Goal: Task Accomplishment & Management: Manage account settings

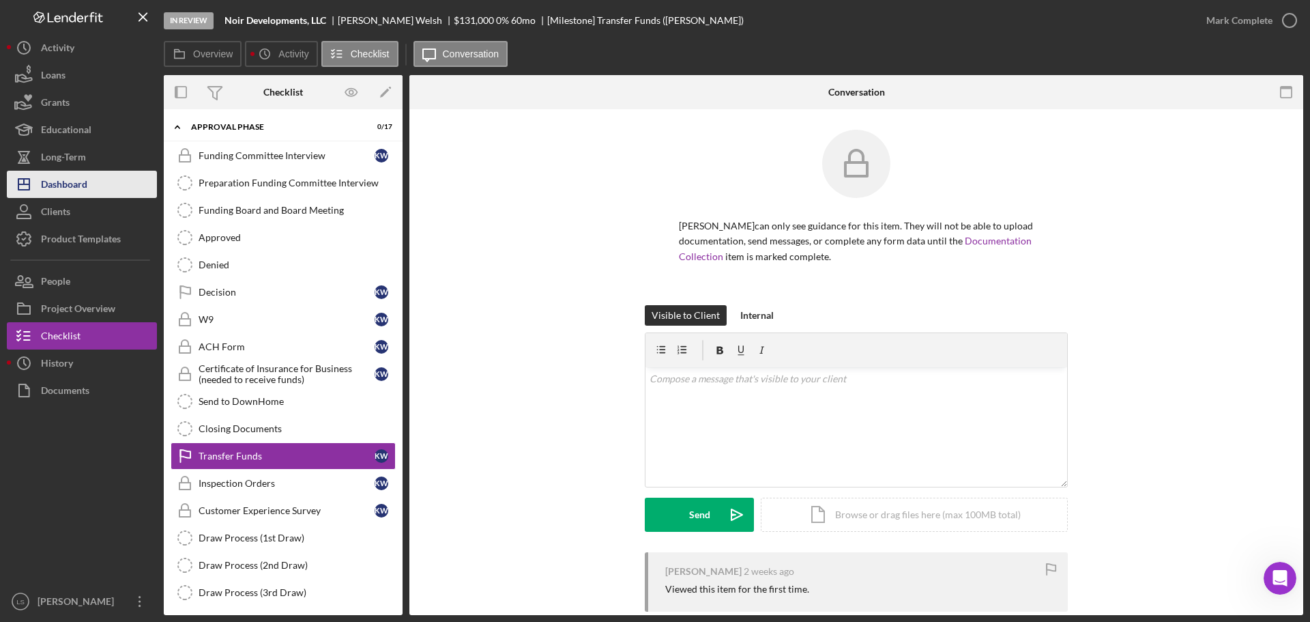
click at [55, 189] on div "Dashboard" at bounding box center [64, 186] width 46 height 31
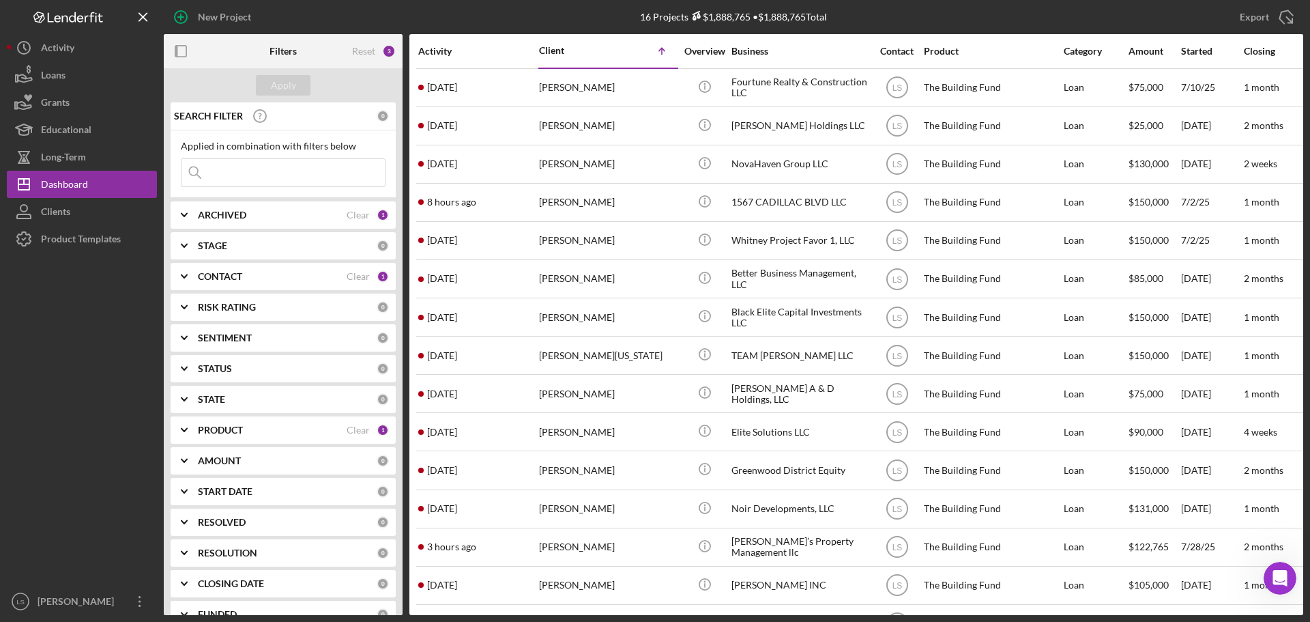
click at [283, 172] on input at bounding box center [282, 172] width 203 height 27
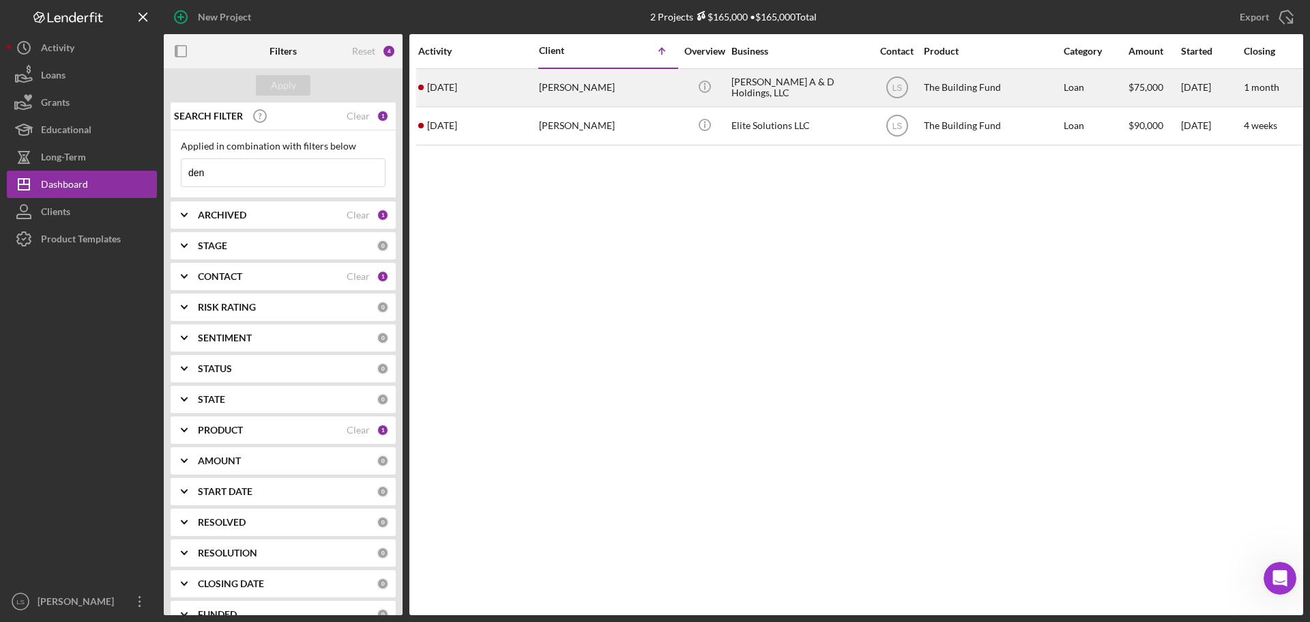
type input "den"
click at [609, 77] on div "[PERSON_NAME]" at bounding box center [607, 88] width 136 height 36
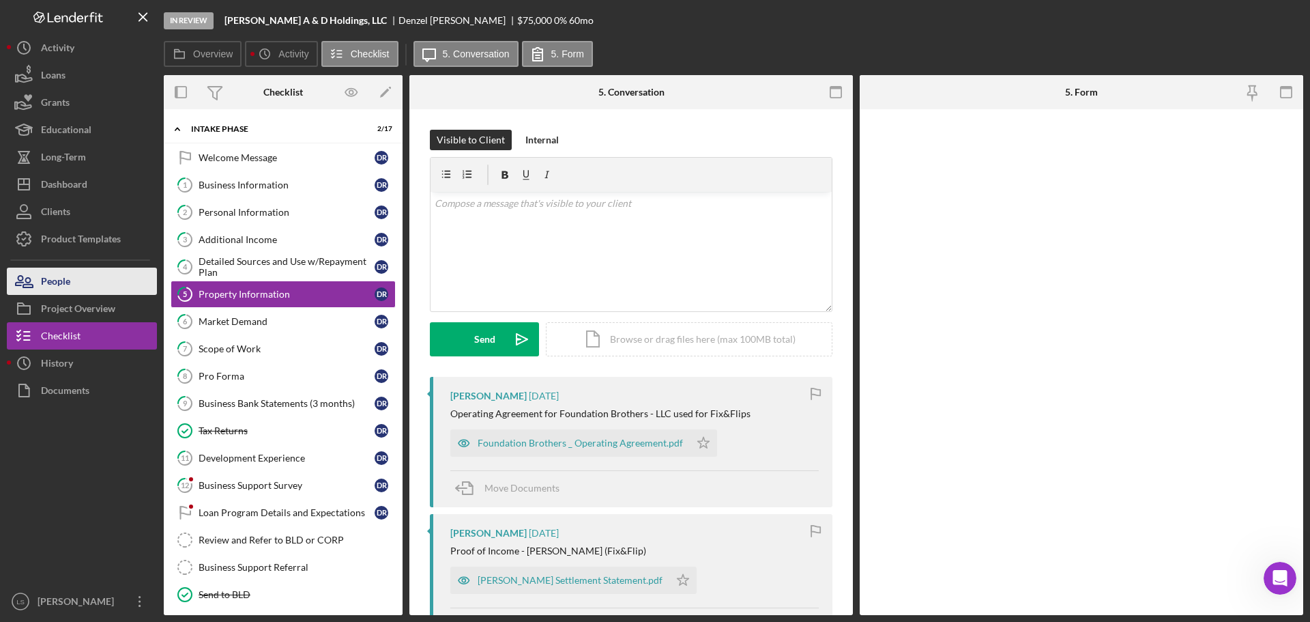
click at [89, 289] on button "People" at bounding box center [82, 280] width 150 height 27
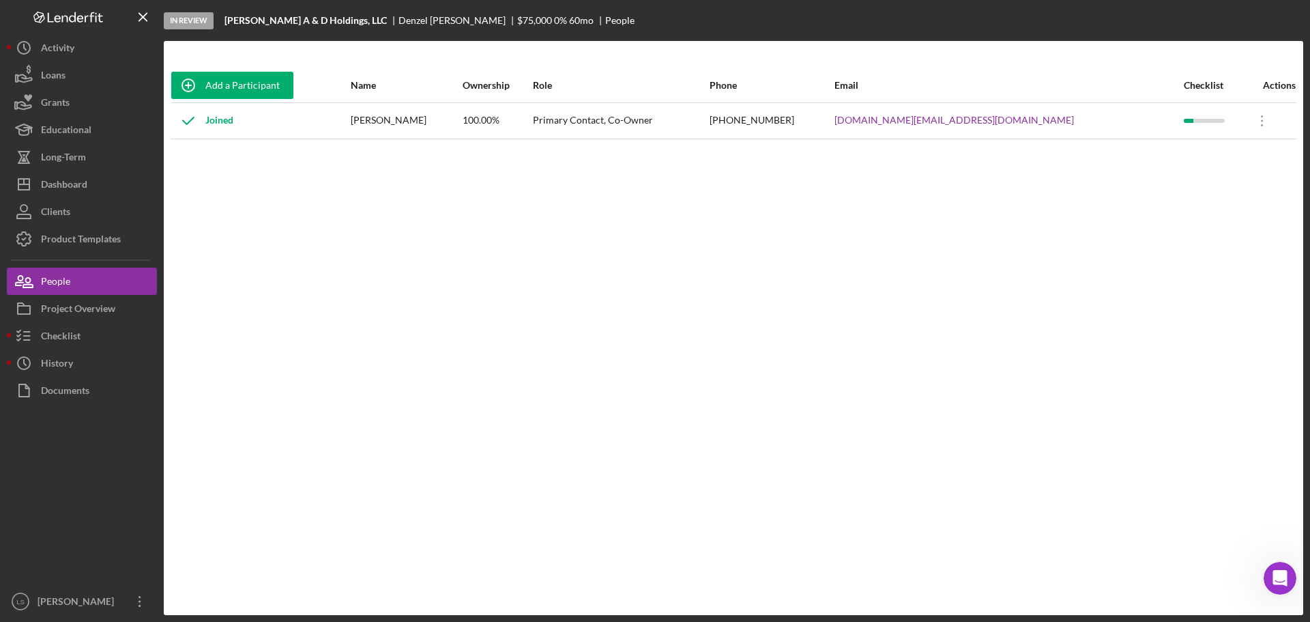
drag, startPoint x: 461, startPoint y: 119, endPoint x: 389, endPoint y: 118, distance: 71.7
click at [389, 118] on div "[PERSON_NAME]" at bounding box center [406, 121] width 111 height 34
copy div "[PERSON_NAME]"
drag, startPoint x: 861, startPoint y: 123, endPoint x: 782, endPoint y: 126, distance: 79.2
click at [782, 126] on tr "Joined [PERSON_NAME] 100.00% Primary Contact, Co-Owner [PHONE_NUMBER] [DOMAIN_N…" at bounding box center [734, 120] width 1126 height 36
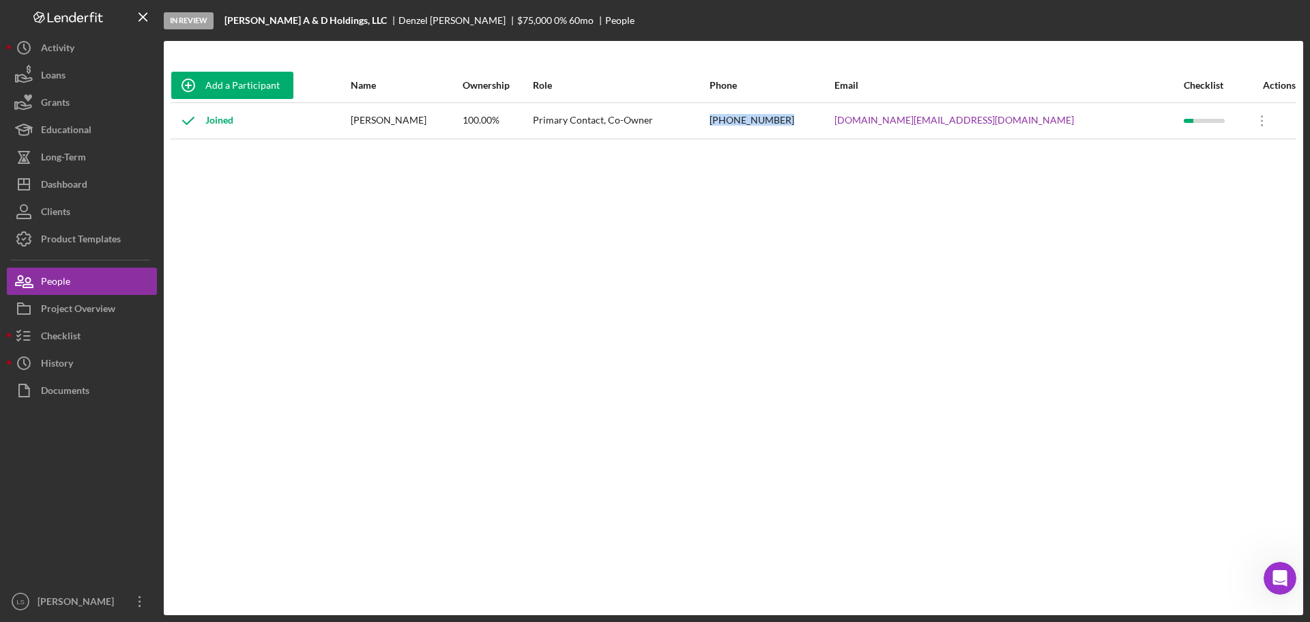
copy tr "[PHONE_NUMBER]"
click at [58, 306] on div "Project Overview" at bounding box center [78, 310] width 74 height 31
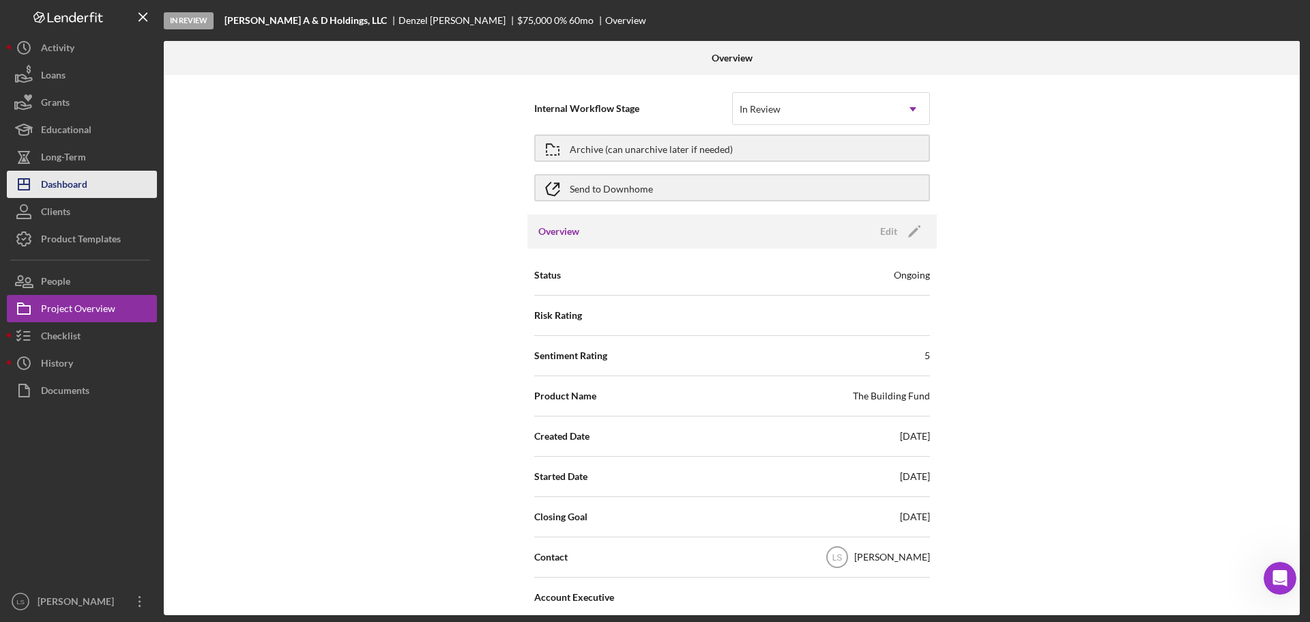
click at [76, 181] on div "Dashboard" at bounding box center [64, 186] width 46 height 31
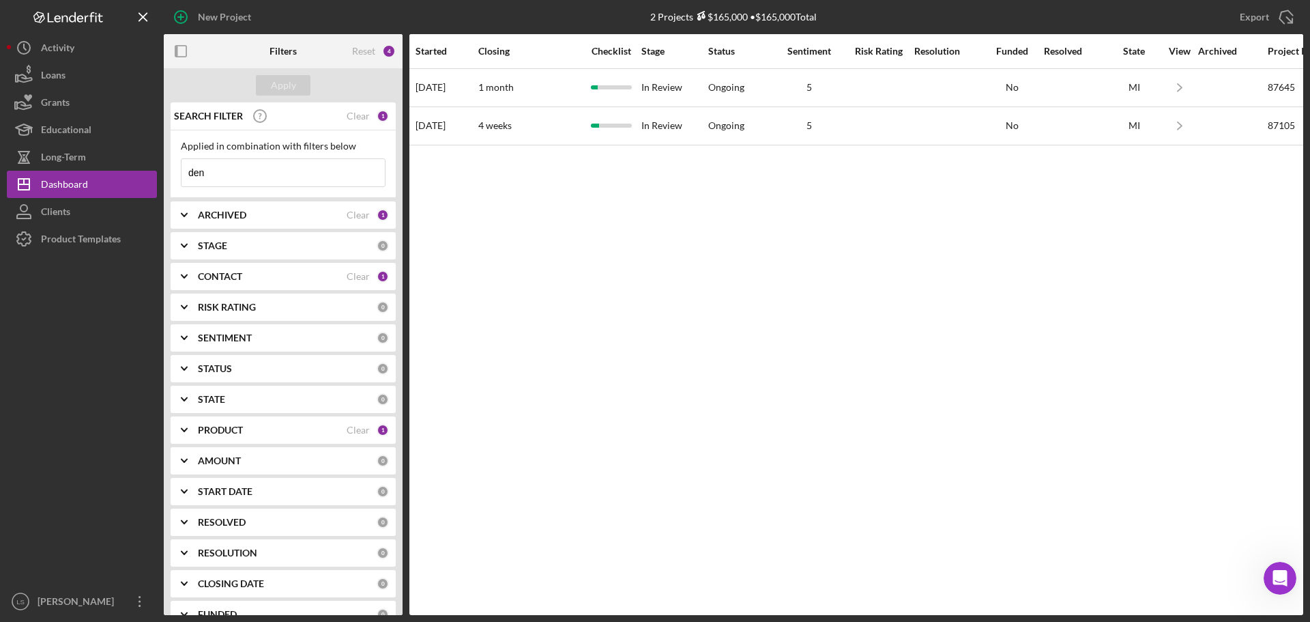
scroll to position [0, 793]
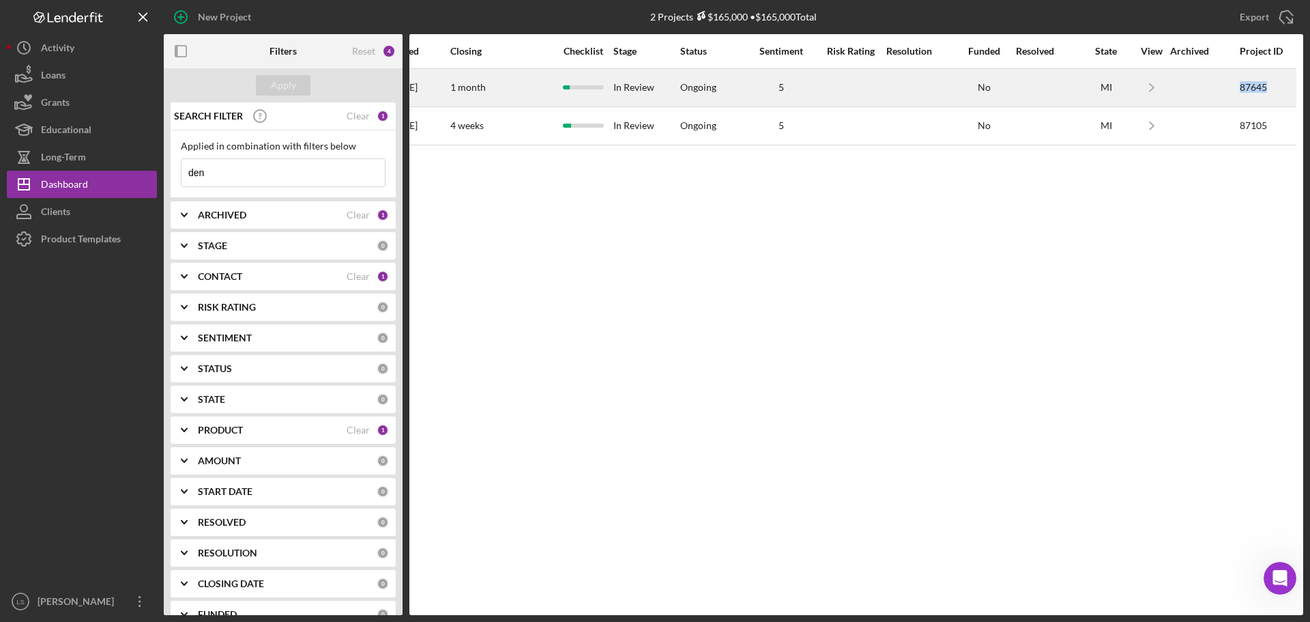
drag, startPoint x: 1277, startPoint y: 89, endPoint x: 1242, endPoint y: 91, distance: 35.5
click at [1047, 91] on div "87645" at bounding box center [1267, 88] width 55 height 36
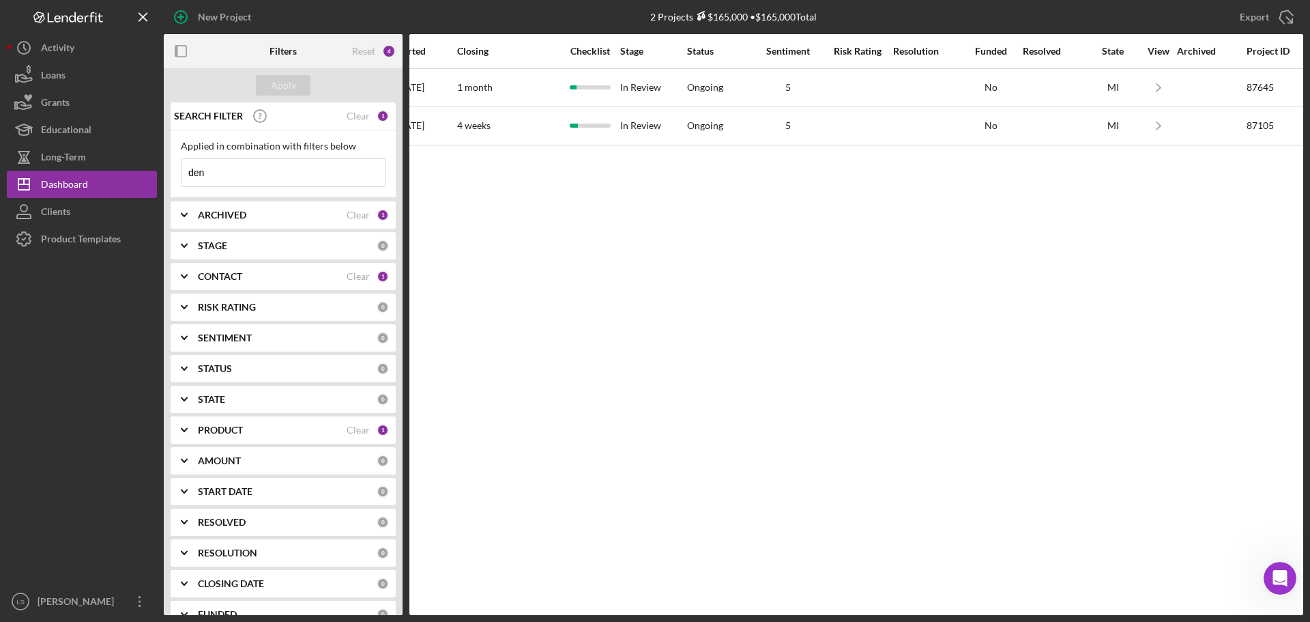
scroll to position [0, 793]
drag, startPoint x: 856, startPoint y: 612, endPoint x: 3, endPoint y: 12, distance: 1043.0
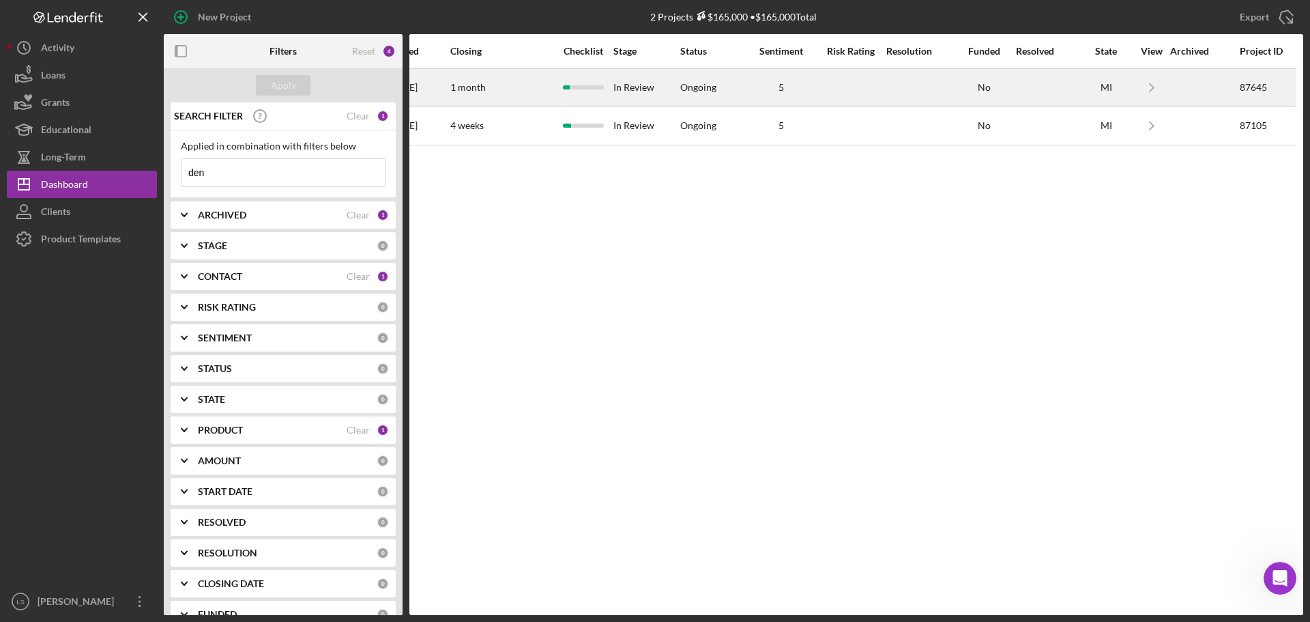
click at [929, 93] on div at bounding box center [918, 88] width 65 height 36
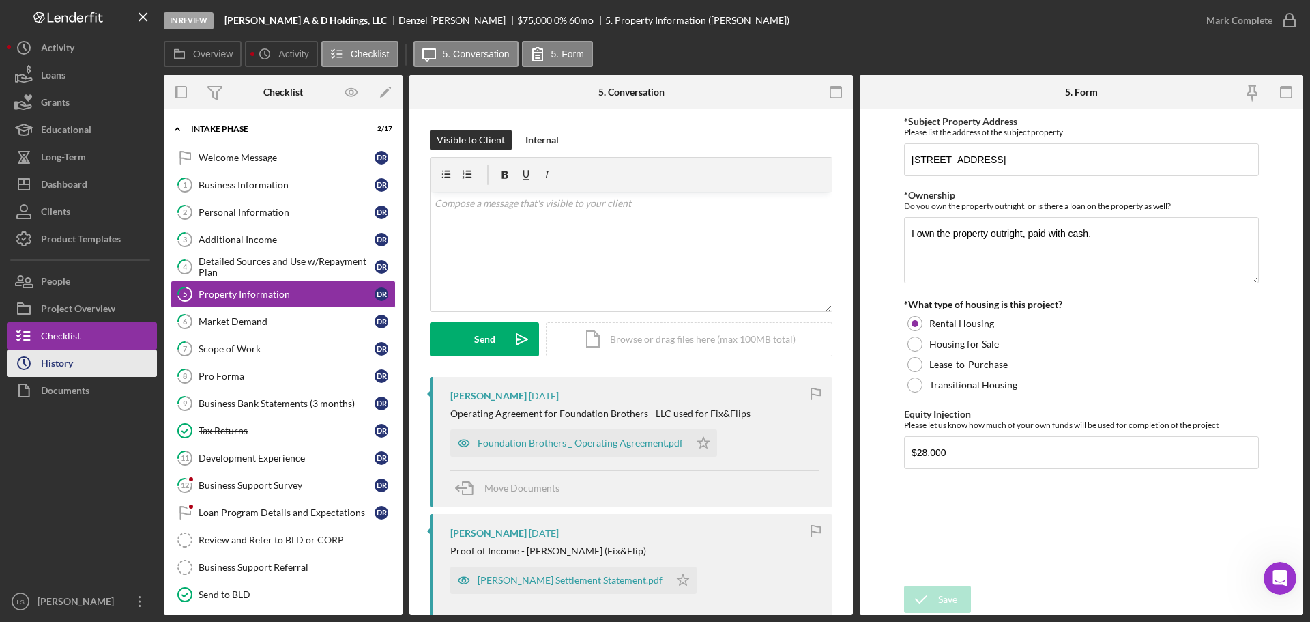
click at [78, 355] on button "Icon/History History" at bounding box center [82, 362] width 150 height 27
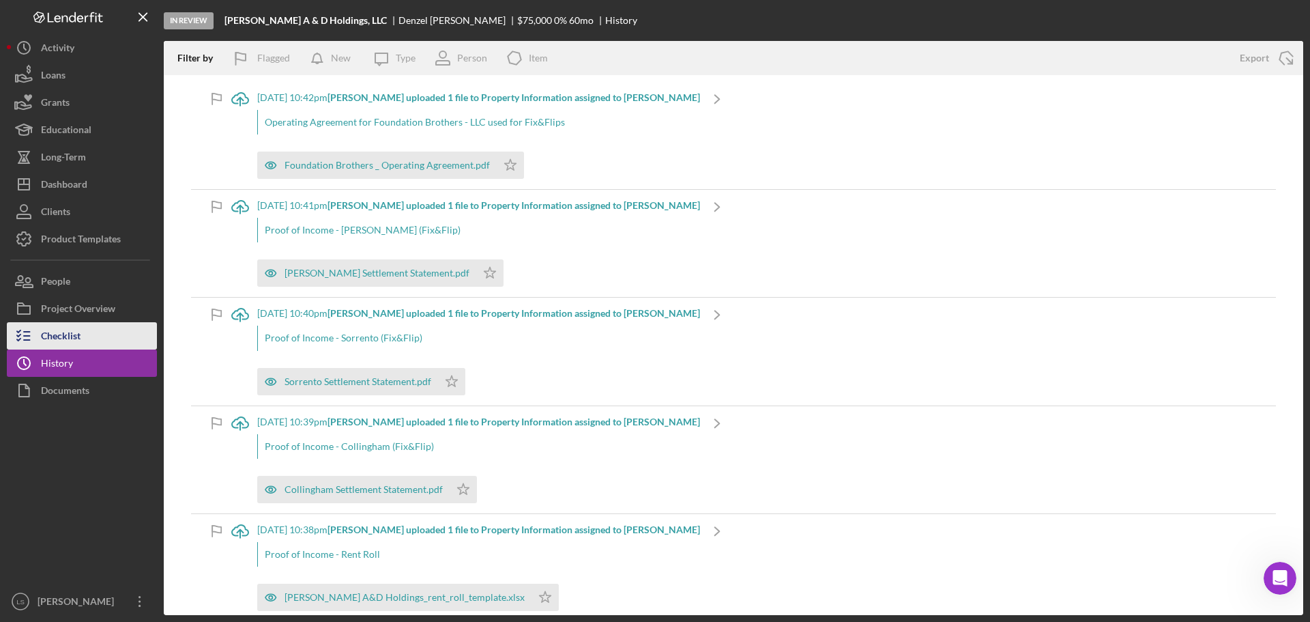
click at [98, 325] on button "Checklist" at bounding box center [82, 335] width 150 height 27
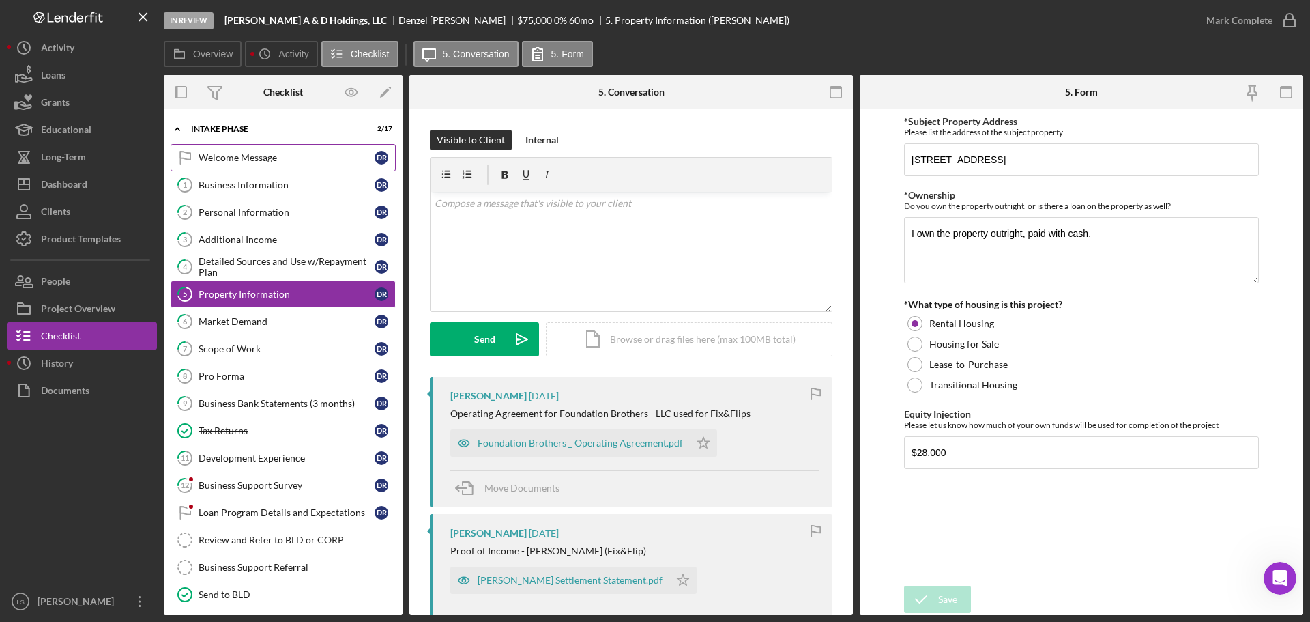
drag, startPoint x: 269, startPoint y: 190, endPoint x: 278, endPoint y: 162, distance: 29.3
click at [269, 190] on div "Business Information" at bounding box center [287, 184] width 176 height 11
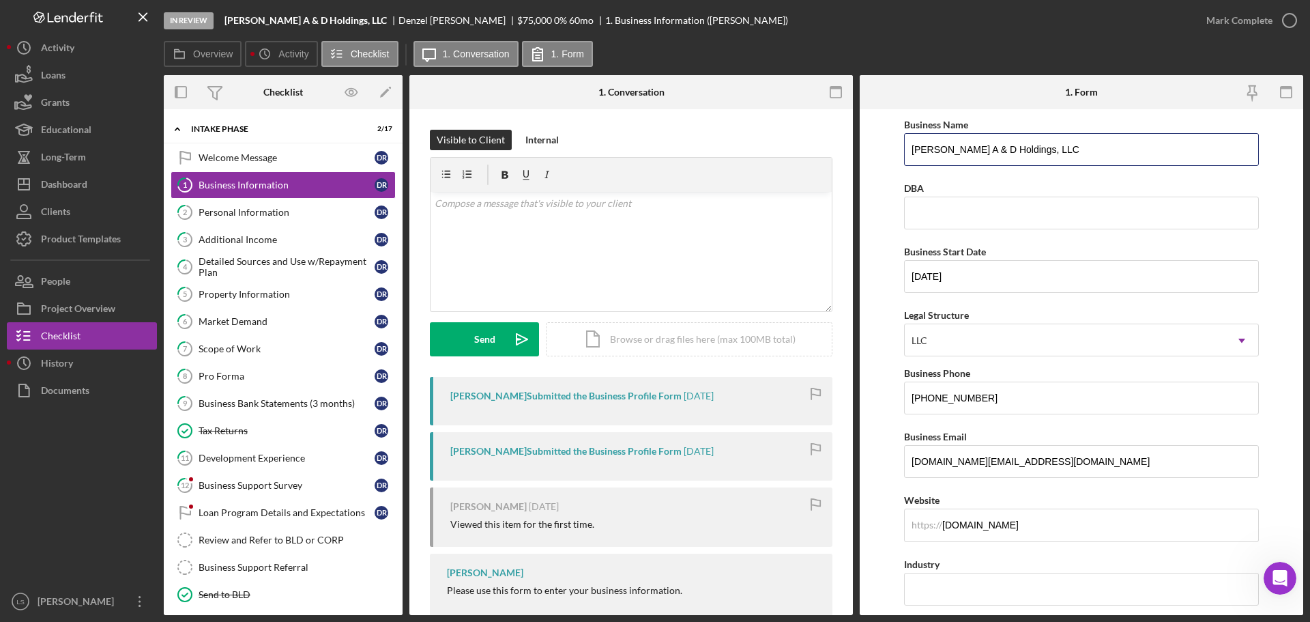
drag, startPoint x: 1059, startPoint y: 152, endPoint x: 901, endPoint y: 148, distance: 157.7
click at [901, 148] on form "Business Name [PERSON_NAME] A & D Holdings, LLC DBA Business Start Date [DATE] …" at bounding box center [1081, 362] width 443 height 506
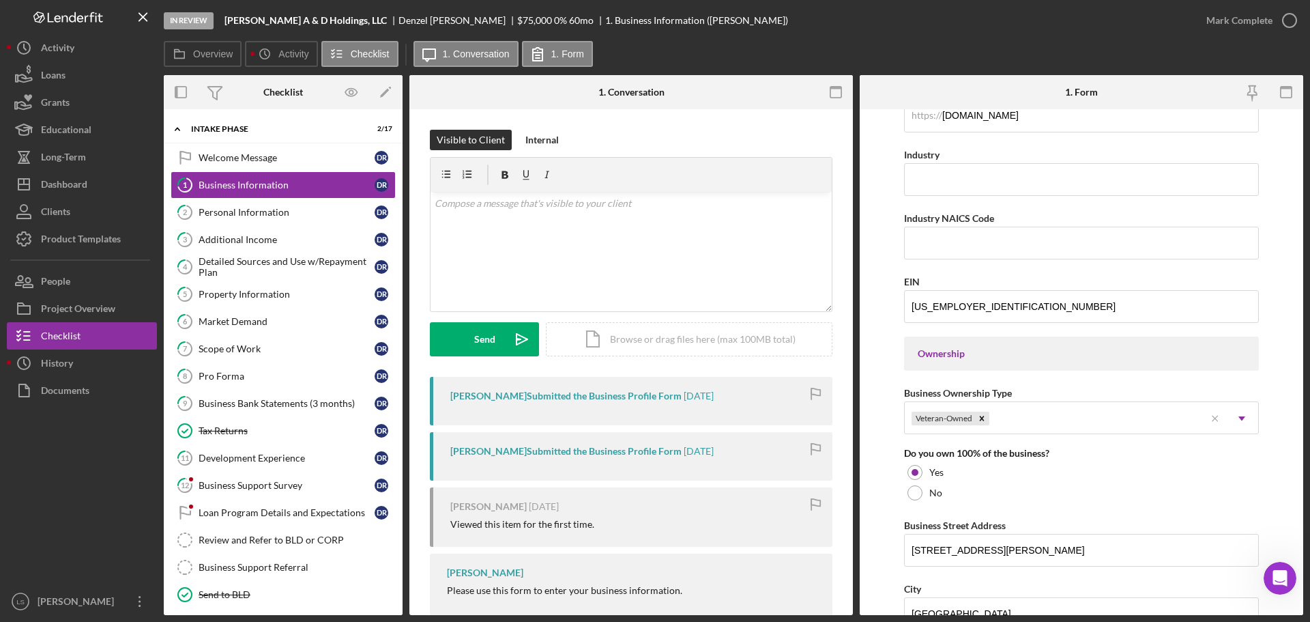
scroll to position [546, 0]
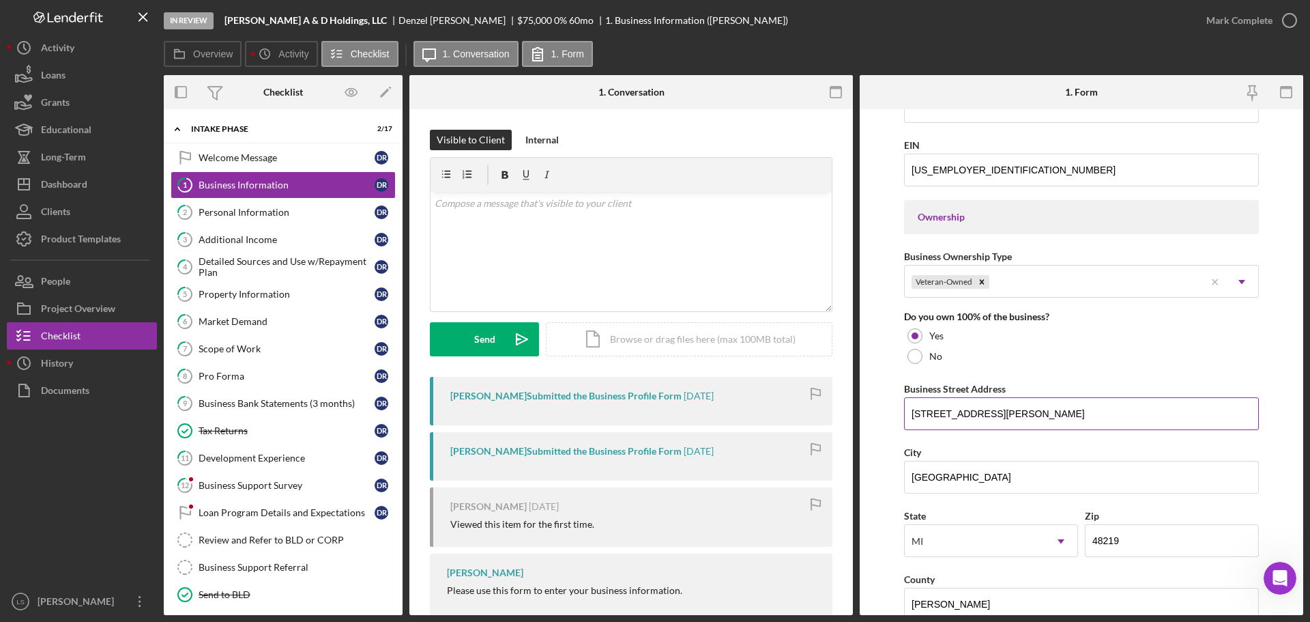
drag, startPoint x: 1012, startPoint y: 420, endPoint x: 907, endPoint y: 425, distance: 105.2
click at [907, 425] on input "[STREET_ADDRESS][PERSON_NAME]" at bounding box center [1081, 413] width 355 height 33
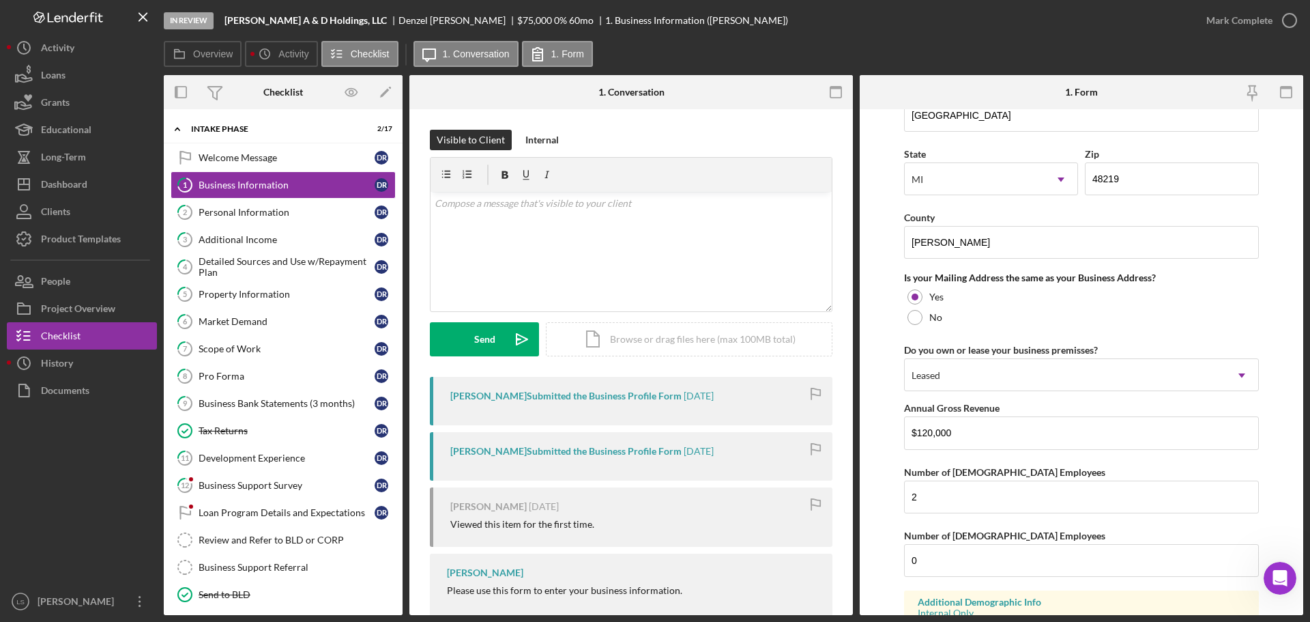
scroll to position [1009, 0]
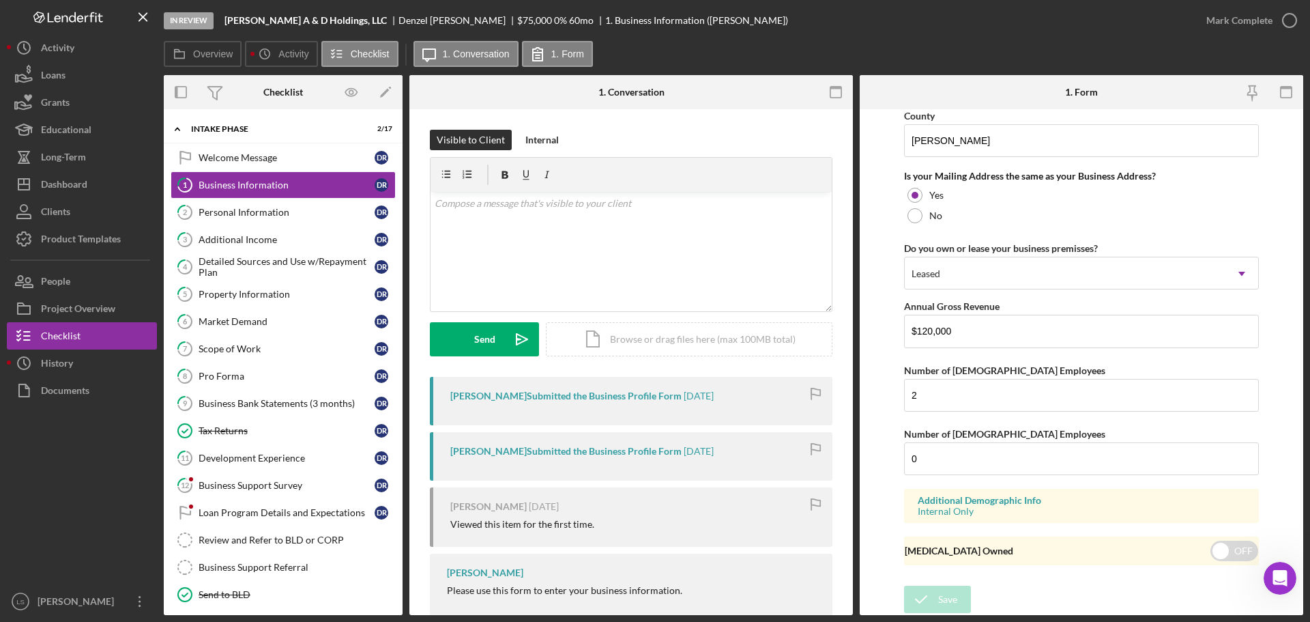
drag, startPoint x: 260, startPoint y: 287, endPoint x: 936, endPoint y: 233, distance: 678.3
click at [260, 287] on link "5 Property Information D R" at bounding box center [283, 293] width 225 height 27
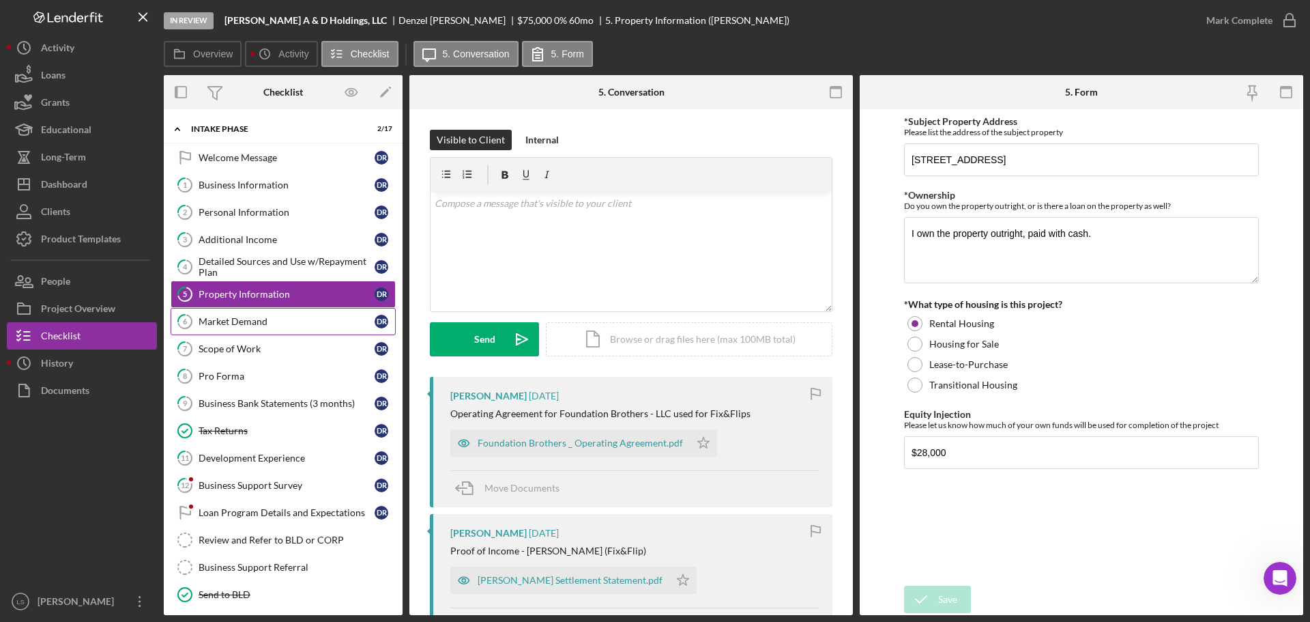
click at [297, 325] on div "Market Demand" at bounding box center [287, 321] width 176 height 11
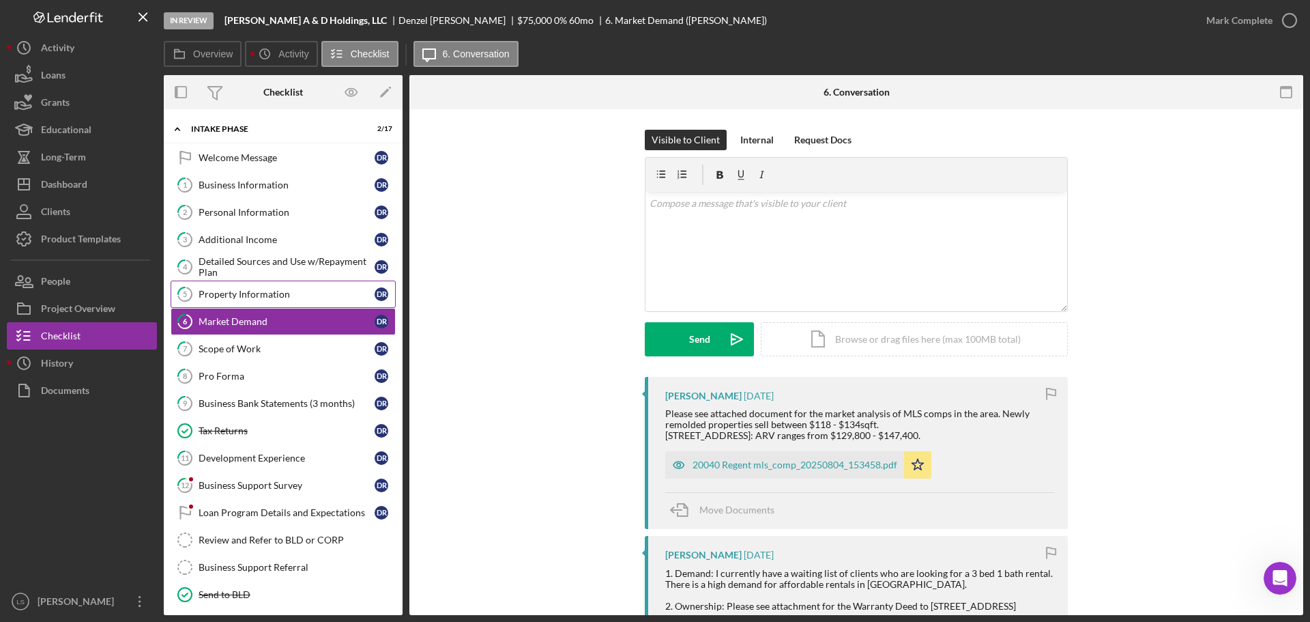
click at [280, 299] on div "Property Information" at bounding box center [287, 294] width 176 height 11
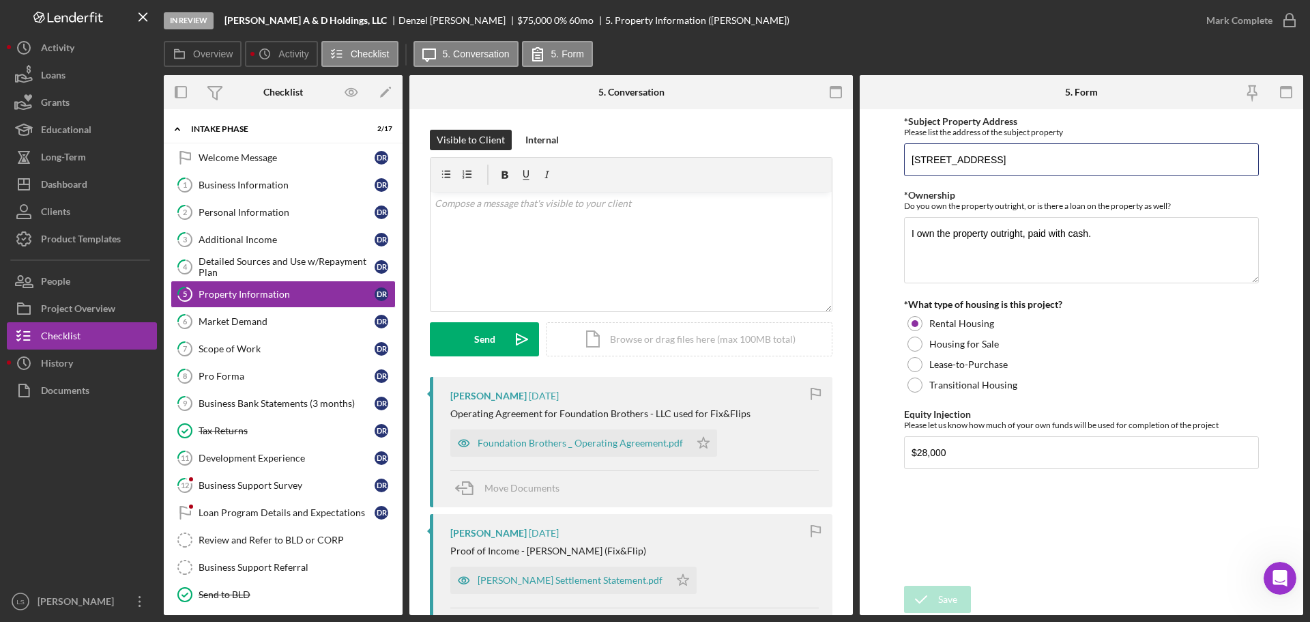
drag, startPoint x: 1077, startPoint y: 164, endPoint x: 906, endPoint y: 186, distance: 172.6
click at [906, 186] on div "*Subject Property Address Please list the address of the subject property [STRE…" at bounding box center [1081, 347] width 355 height 463
